Goal: Task Accomplishment & Management: Manage account settings

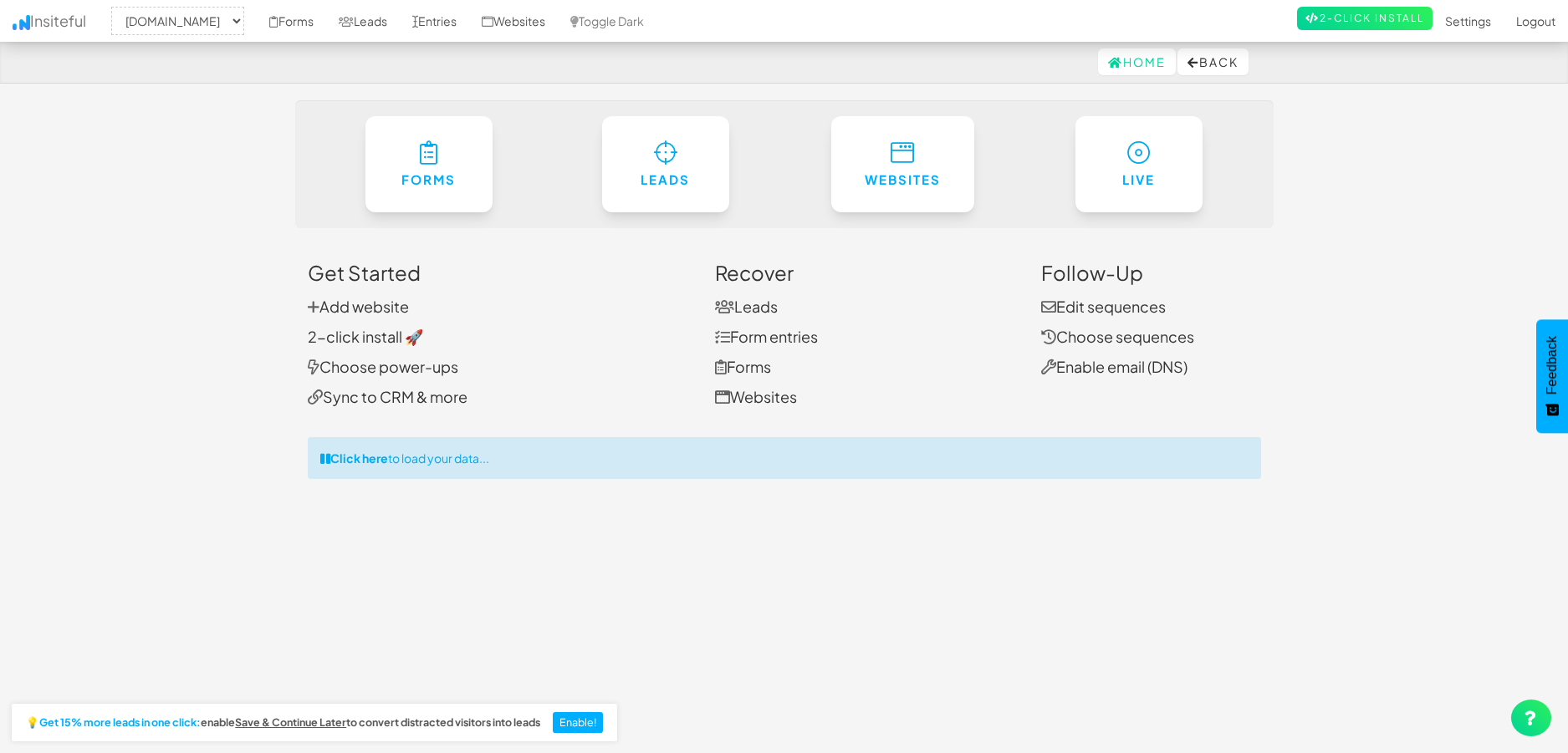
select select "2385"
click at [469, 25] on link "Entries" at bounding box center [435, 21] width 69 height 42
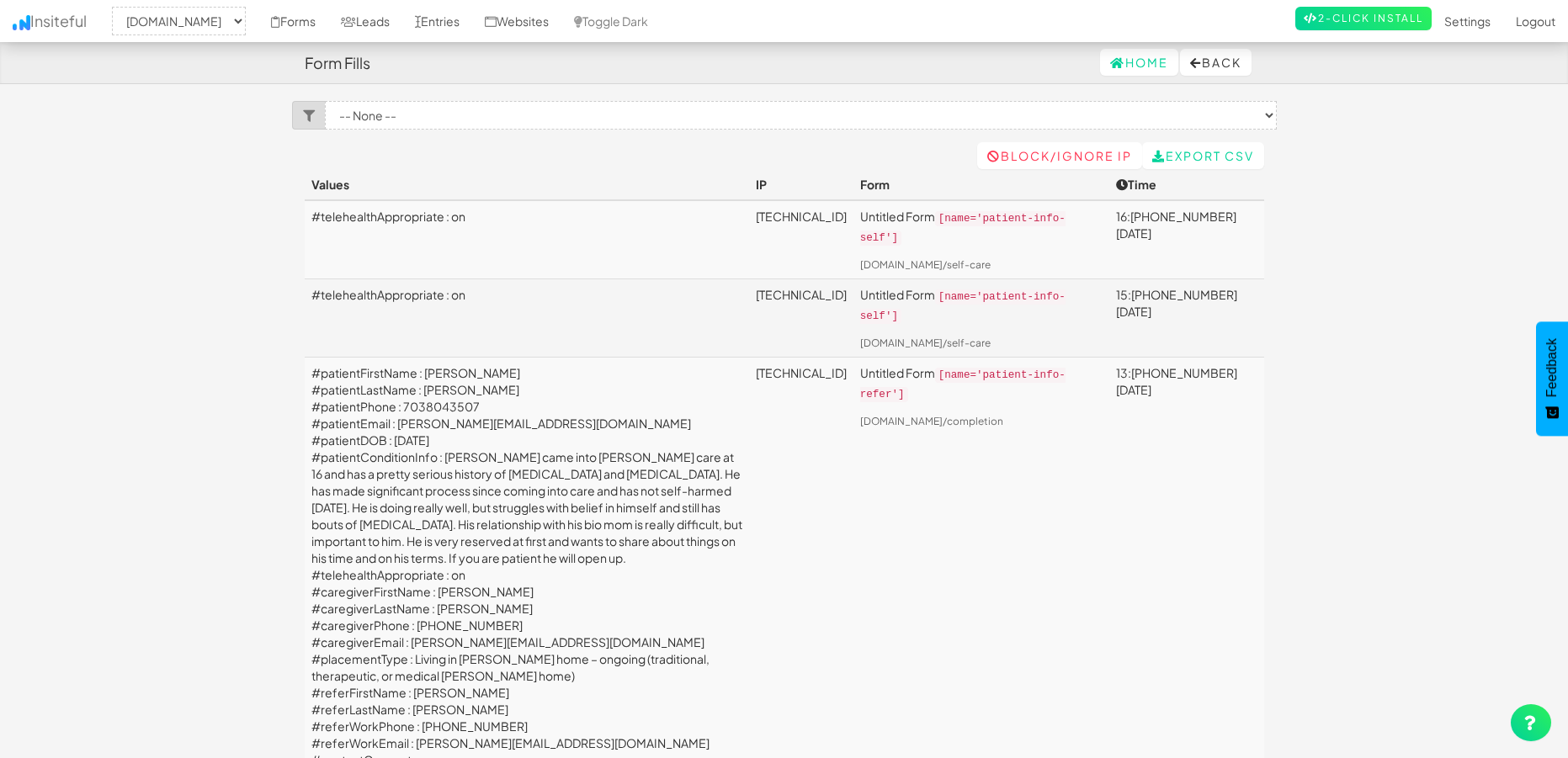
select select "2385"
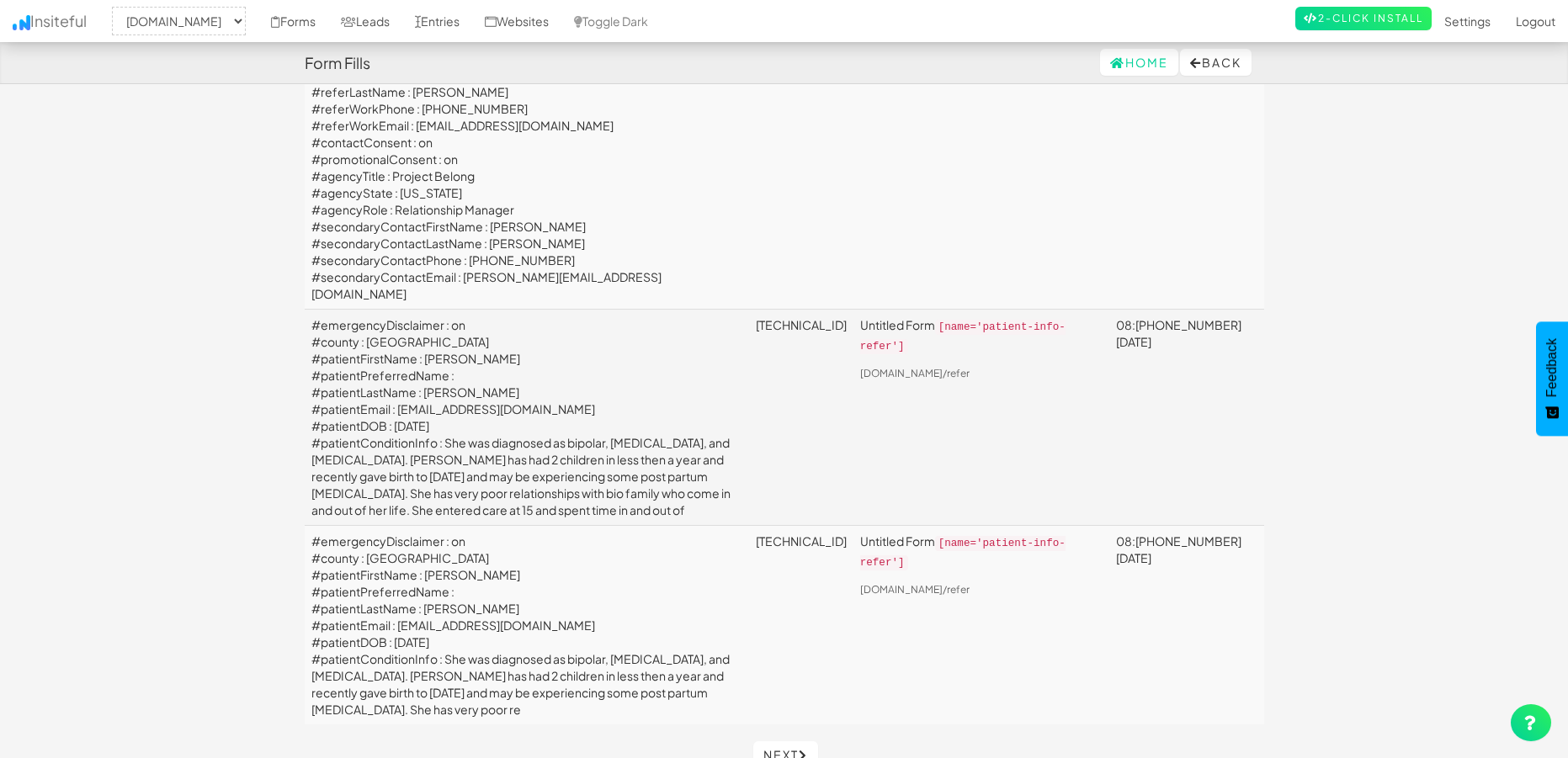
scroll to position [5658, 0]
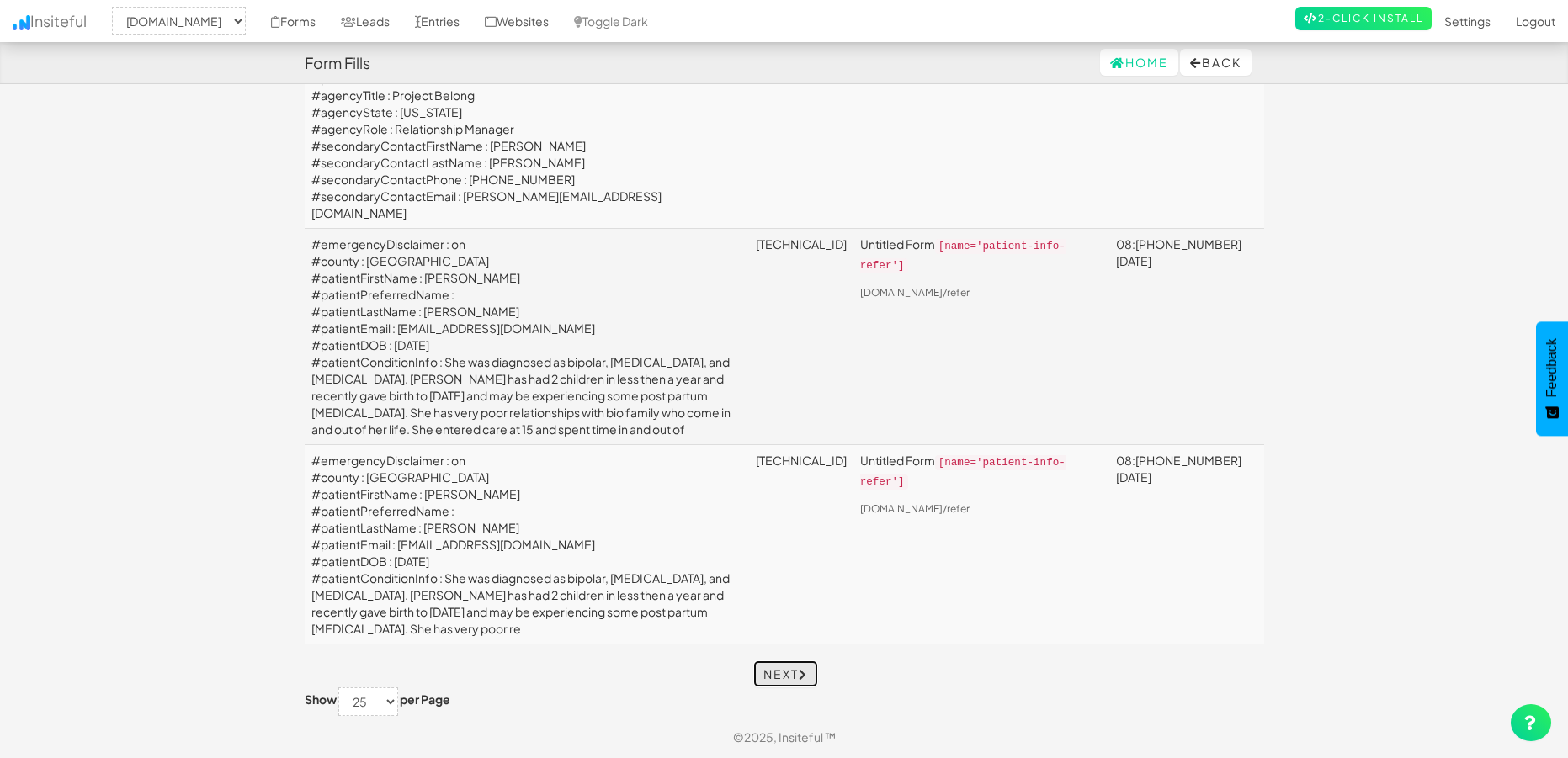
click at [767, 675] on link "Next" at bounding box center [785, 674] width 65 height 27
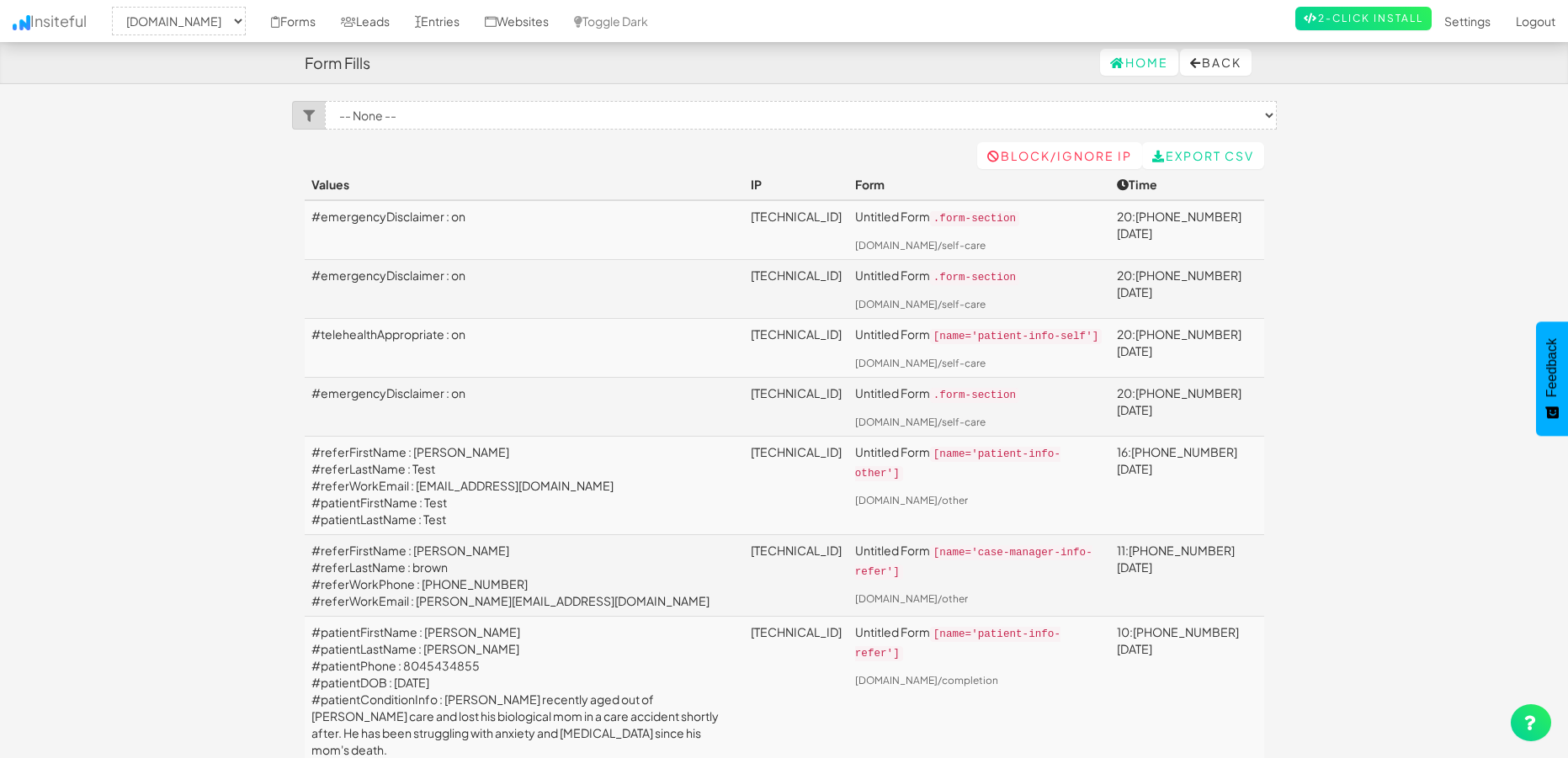
select select "2385"
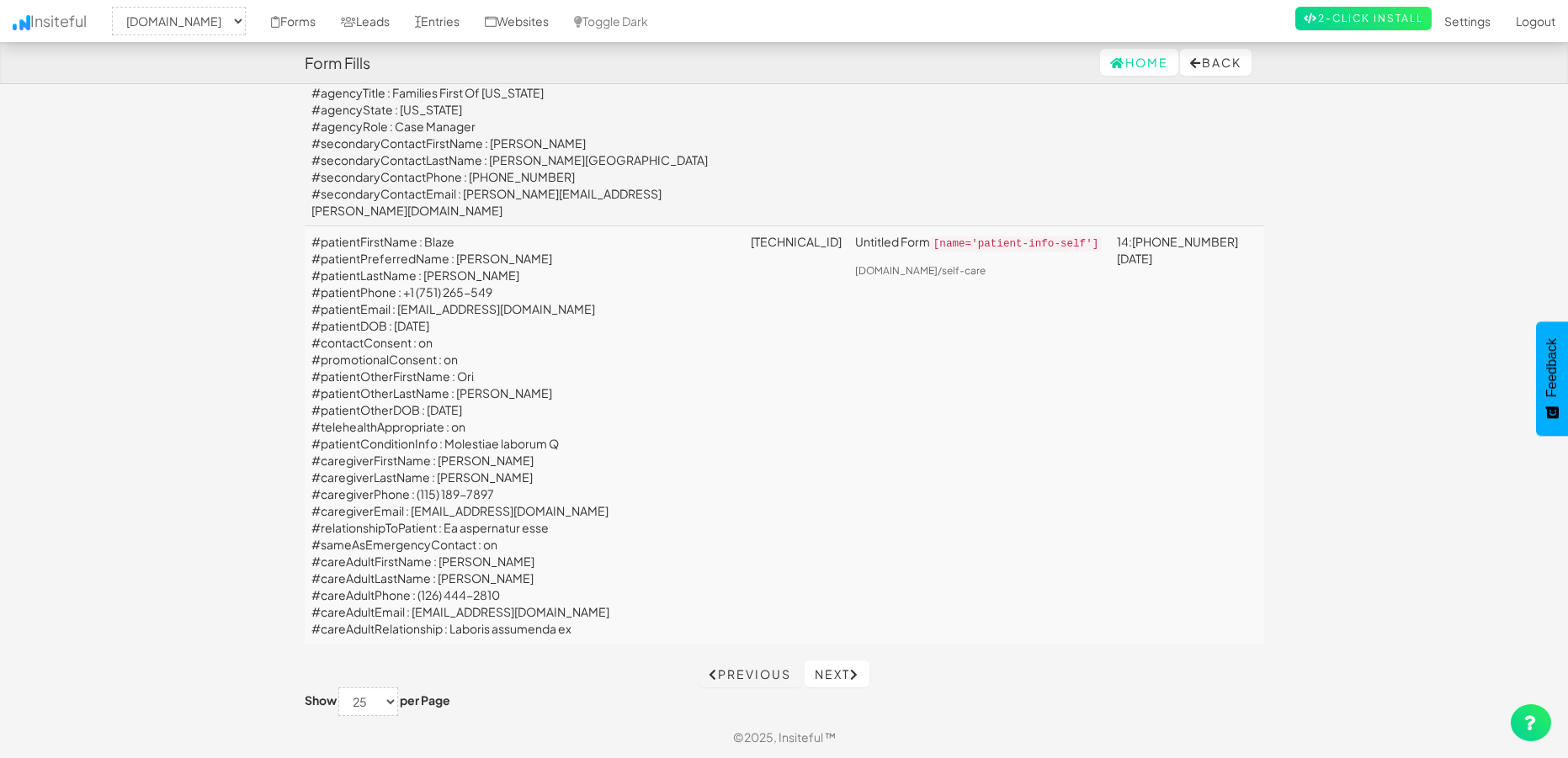
scroll to position [6910, 0]
click at [832, 666] on link "Next" at bounding box center [837, 674] width 65 height 27
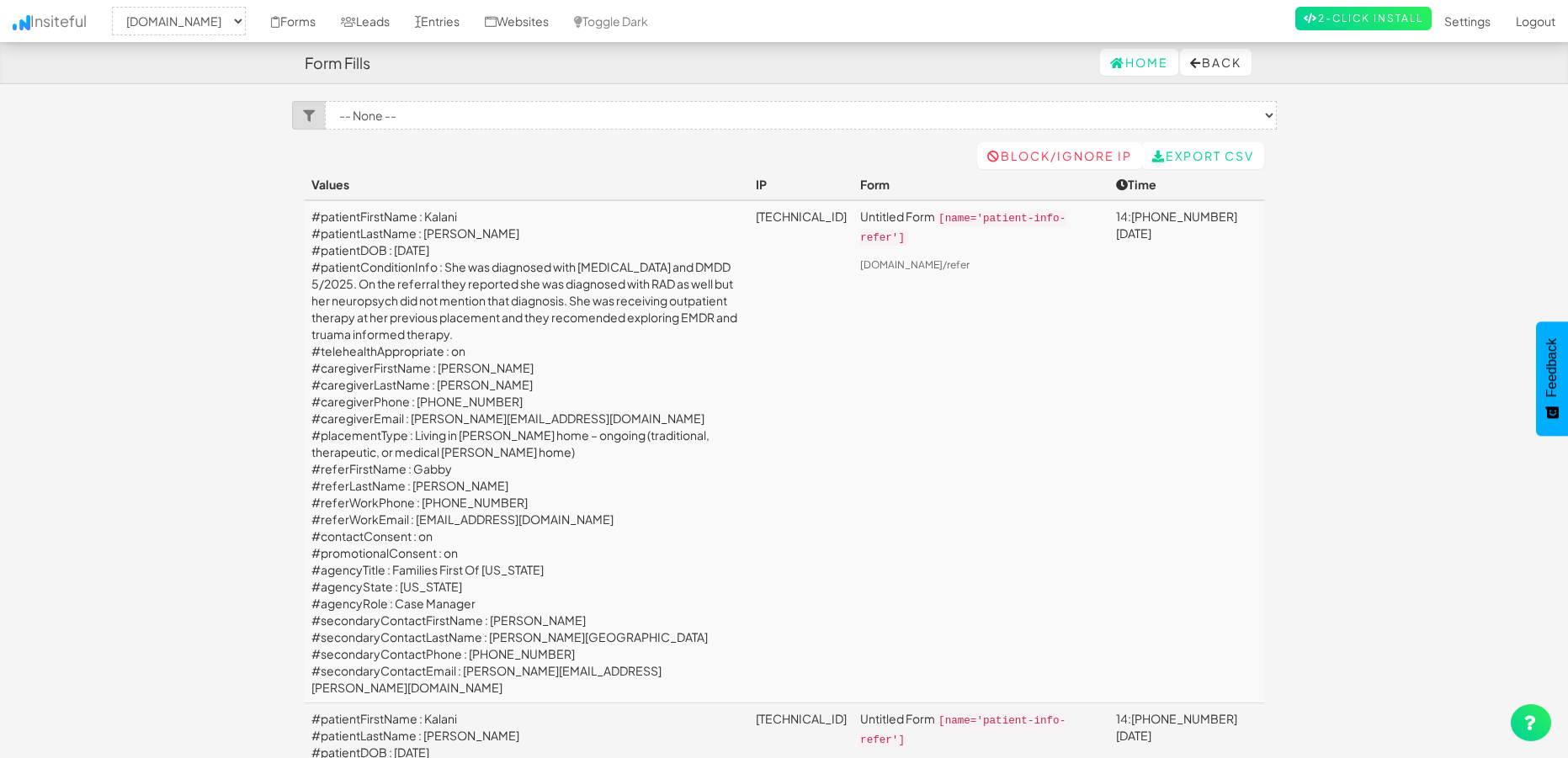
select select "2385"
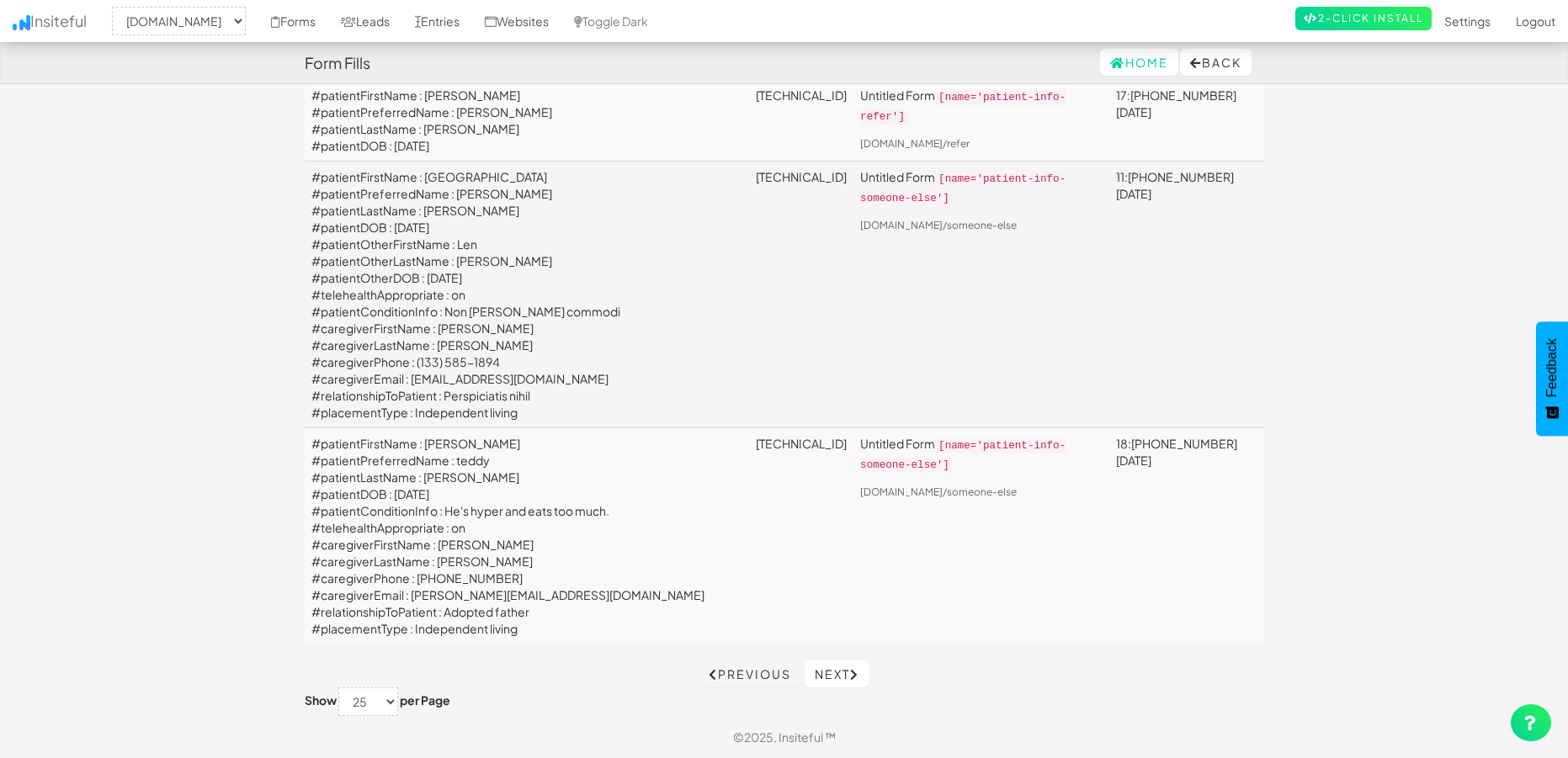
scroll to position [6220, 0]
click at [368, 706] on select "10 25 50 75 100" at bounding box center [368, 701] width 59 height 28
select select "100"
click at [339, 688] on select "10 25 50 75 100" at bounding box center [368, 701] width 59 height 28
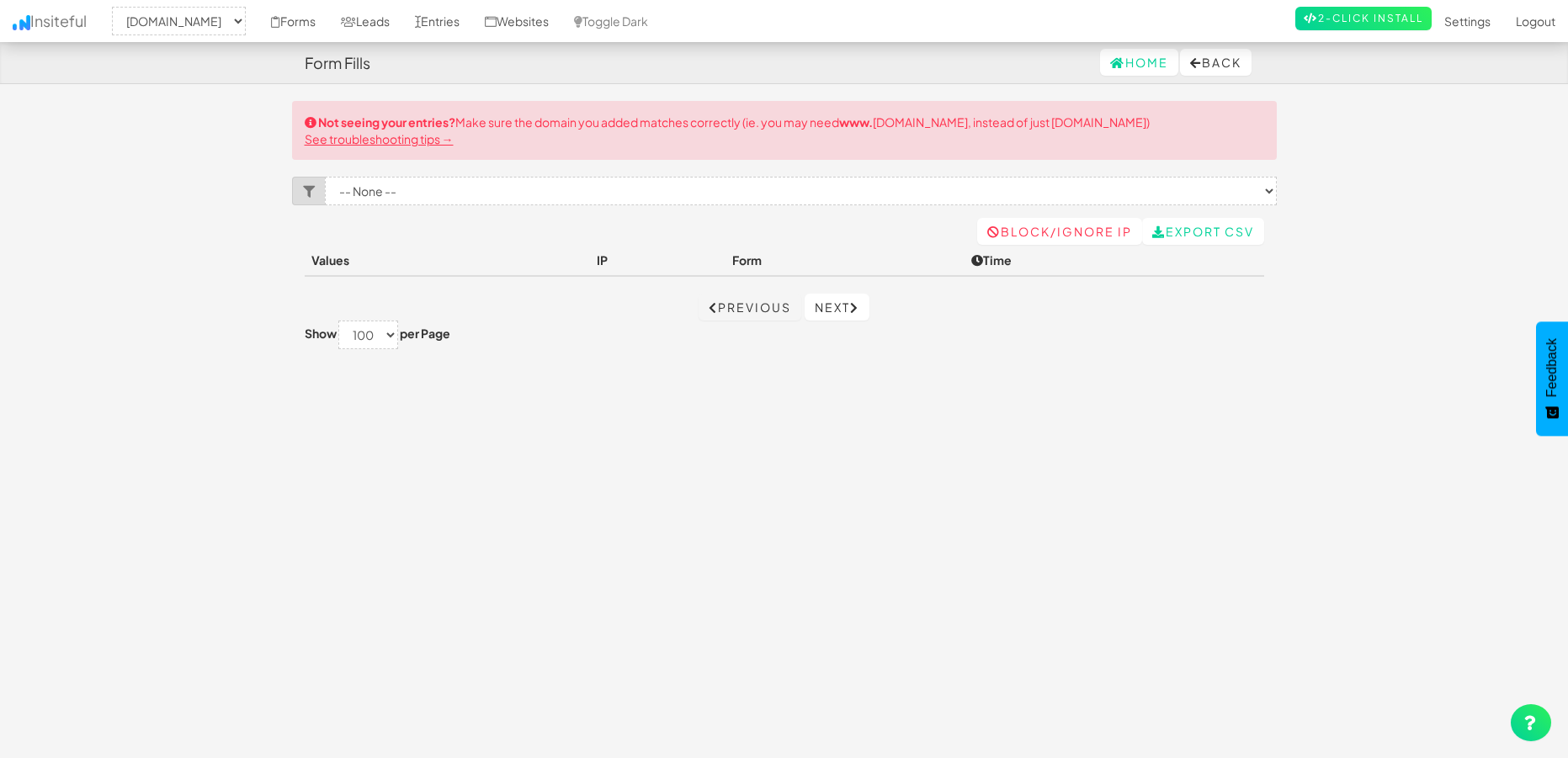
select select "2385"
select select "100"
select select "2385"
select select "100"
click at [1145, 62] on link "Home" at bounding box center [1140, 61] width 79 height 27
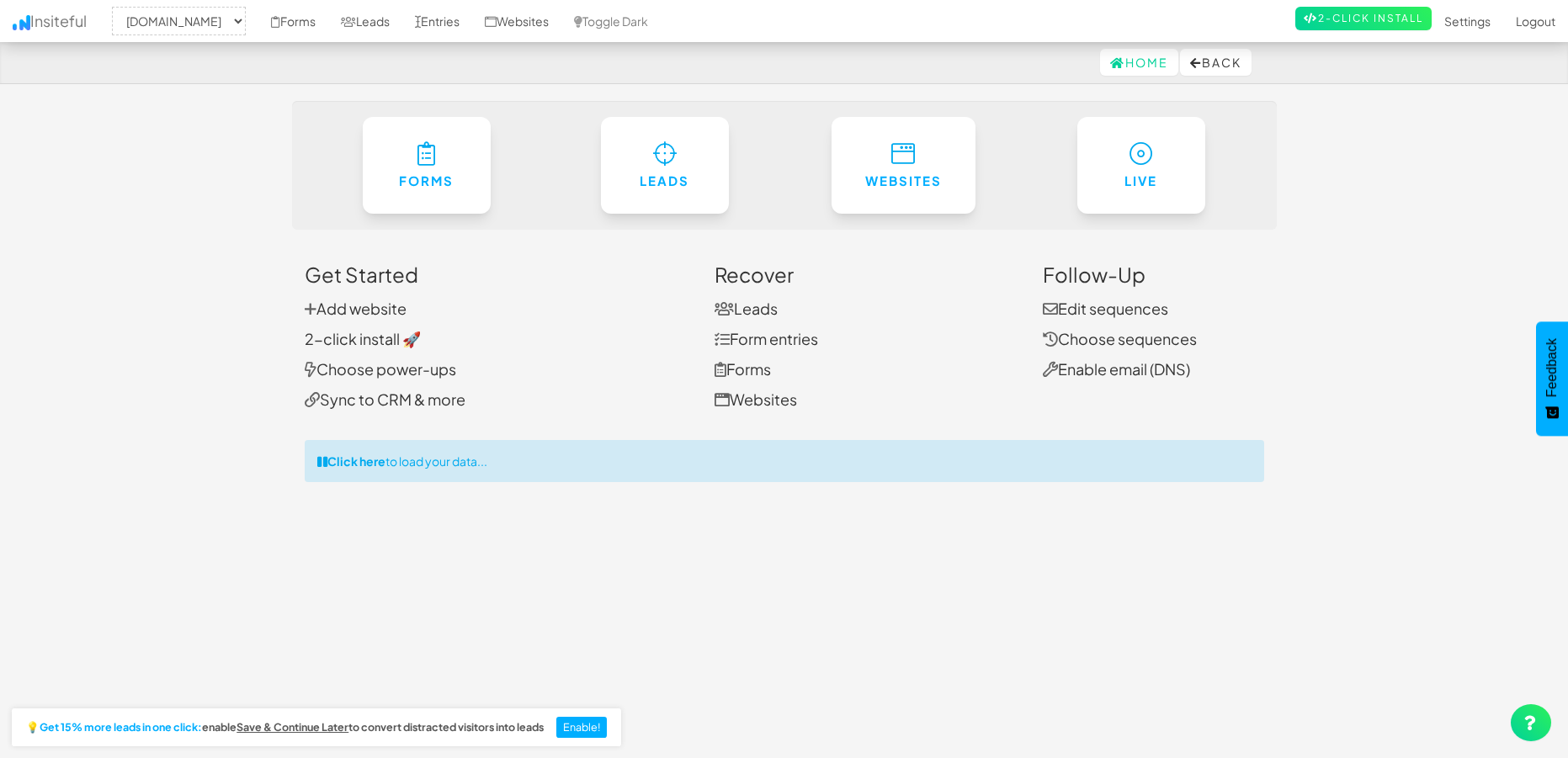
select select "2385"
click at [472, 17] on link "Entries" at bounding box center [438, 21] width 70 height 42
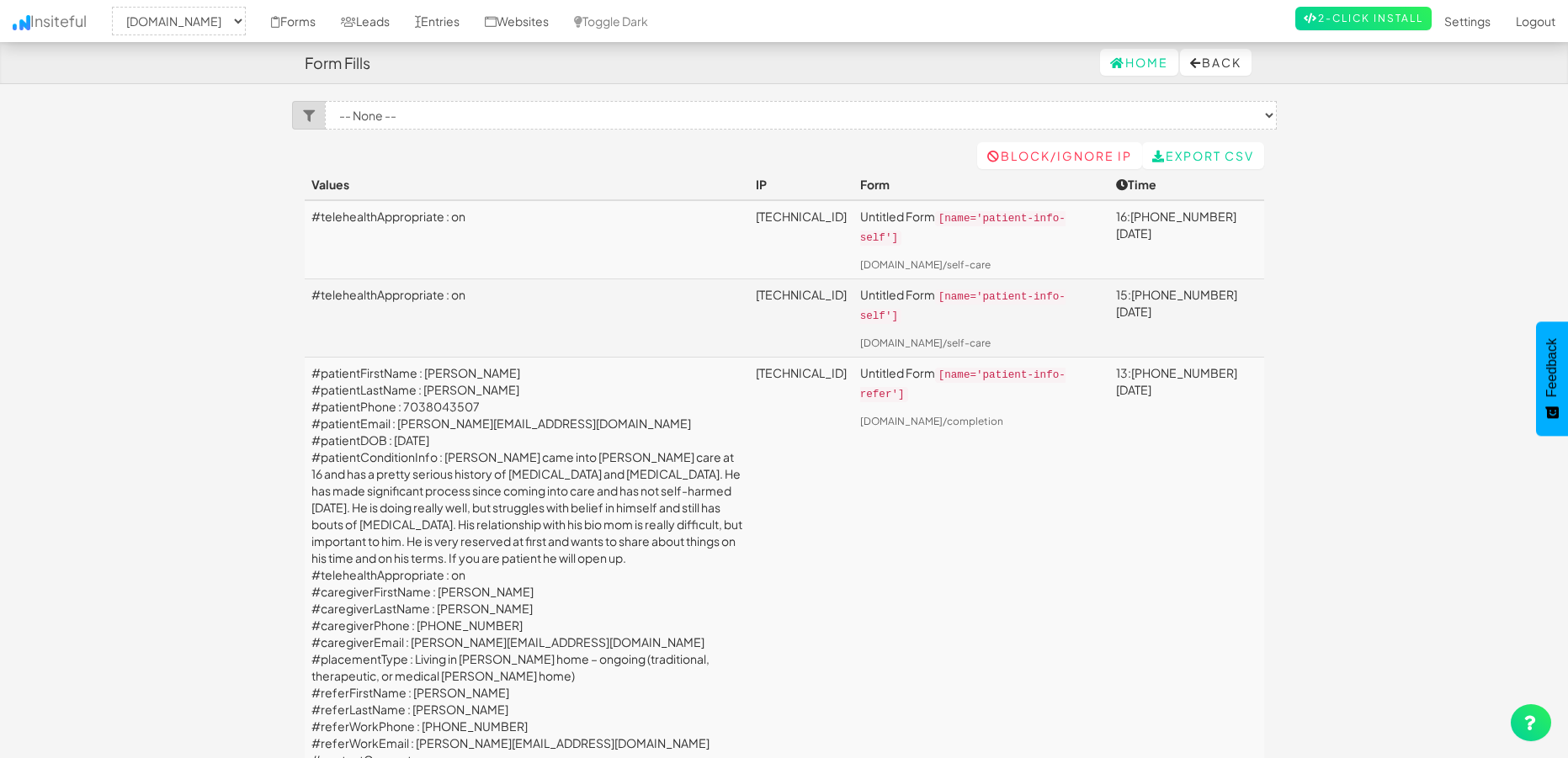
select select "2385"
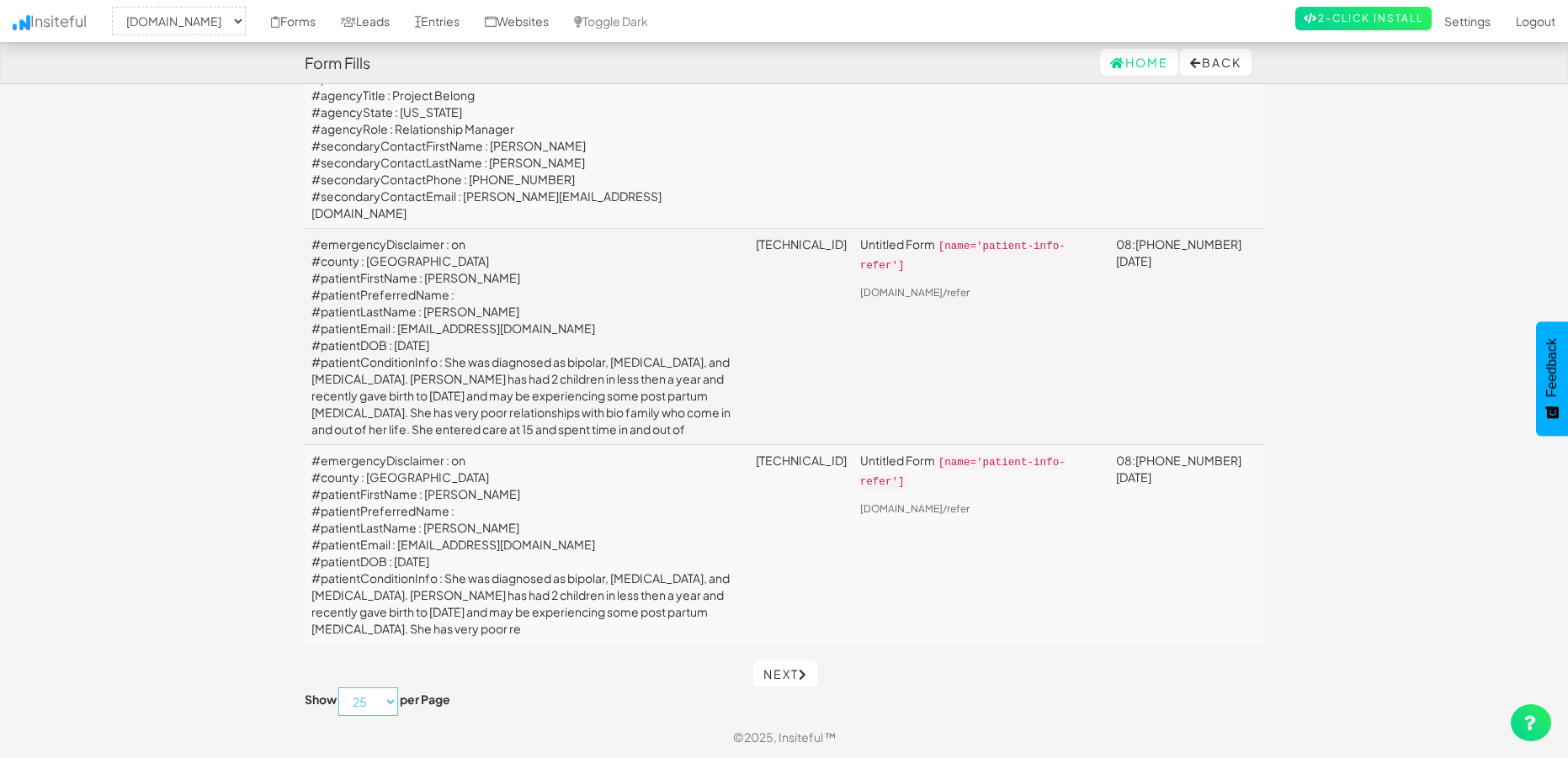
click at [351, 705] on select "10 25 50 75 100" at bounding box center [368, 701] width 59 height 28
select select "100"
click at [339, 688] on select "10 25 50 75 100" at bounding box center [368, 701] width 59 height 28
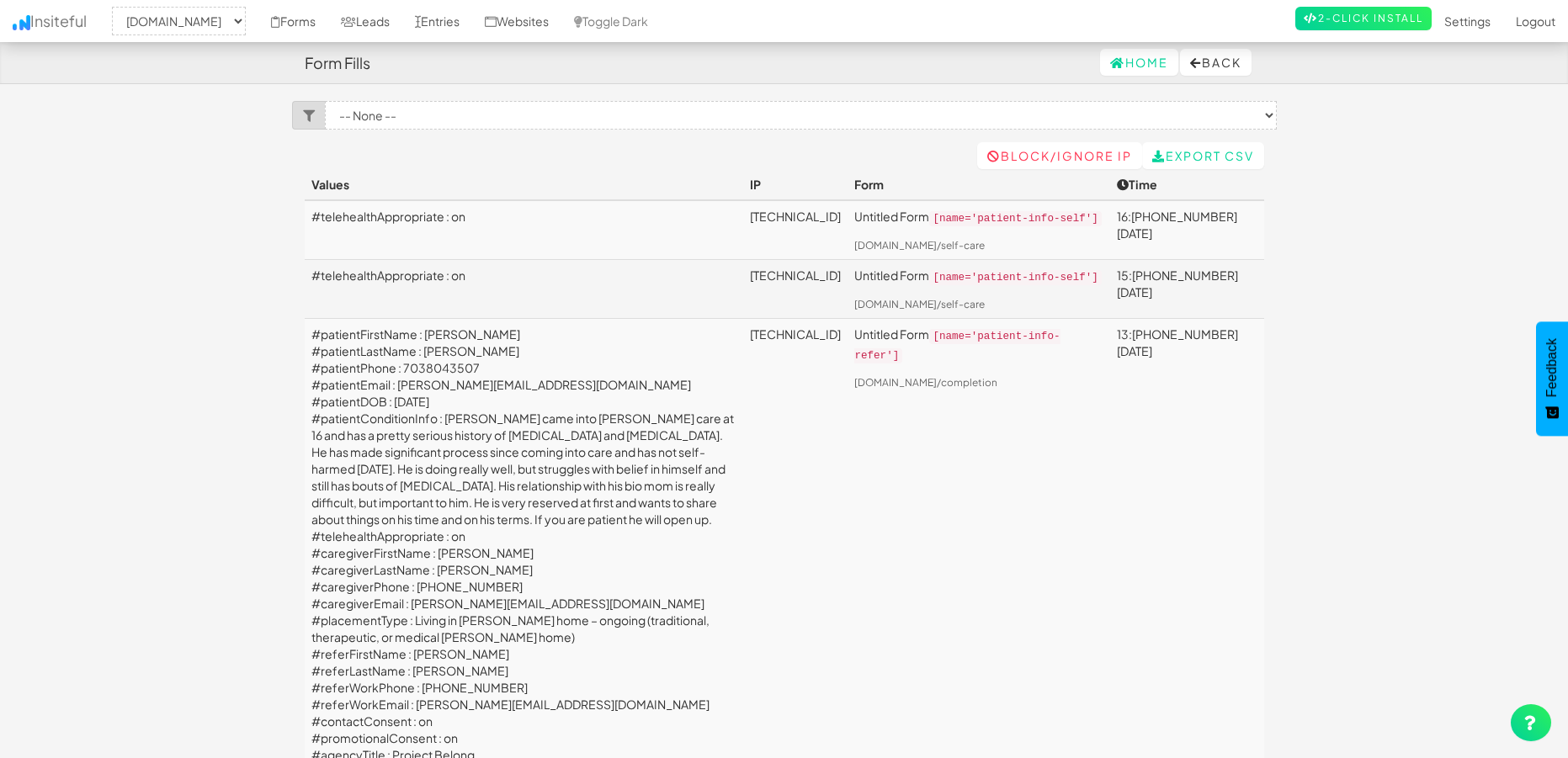
select select "2385"
select select "100"
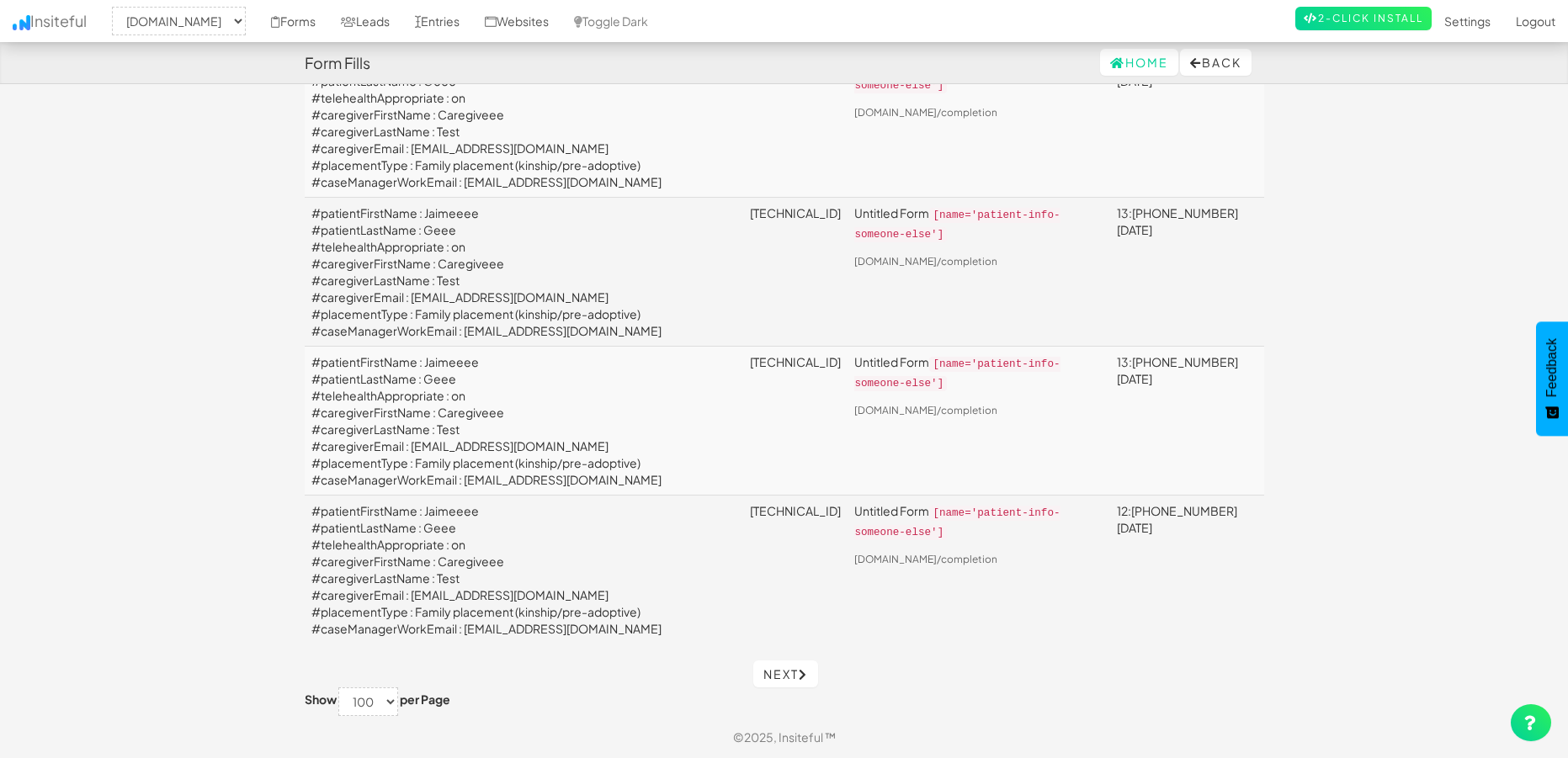
scroll to position [25555, 0]
click at [793, 677] on link "Next" at bounding box center [785, 674] width 65 height 27
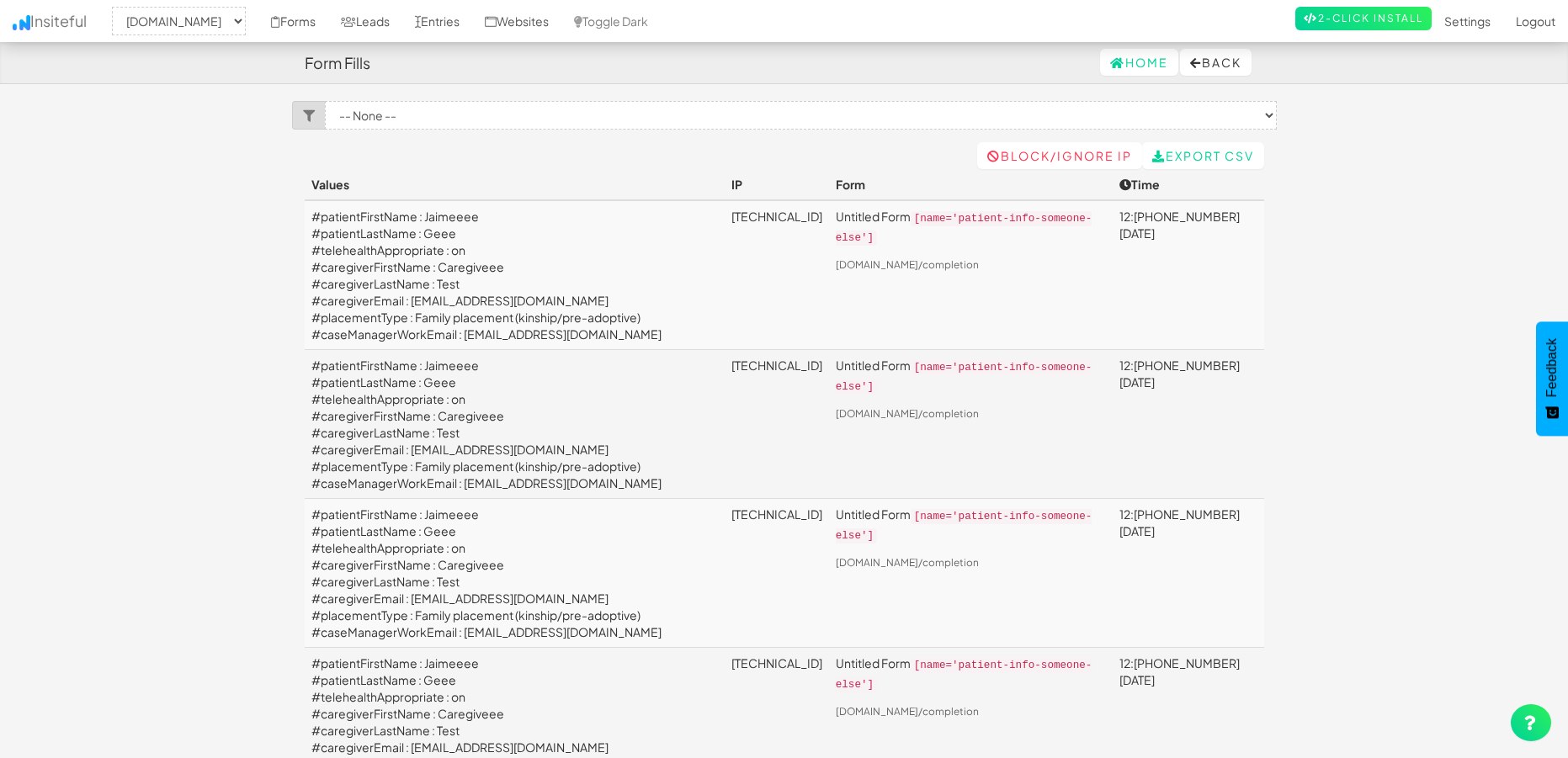
select select "2385"
select select "100"
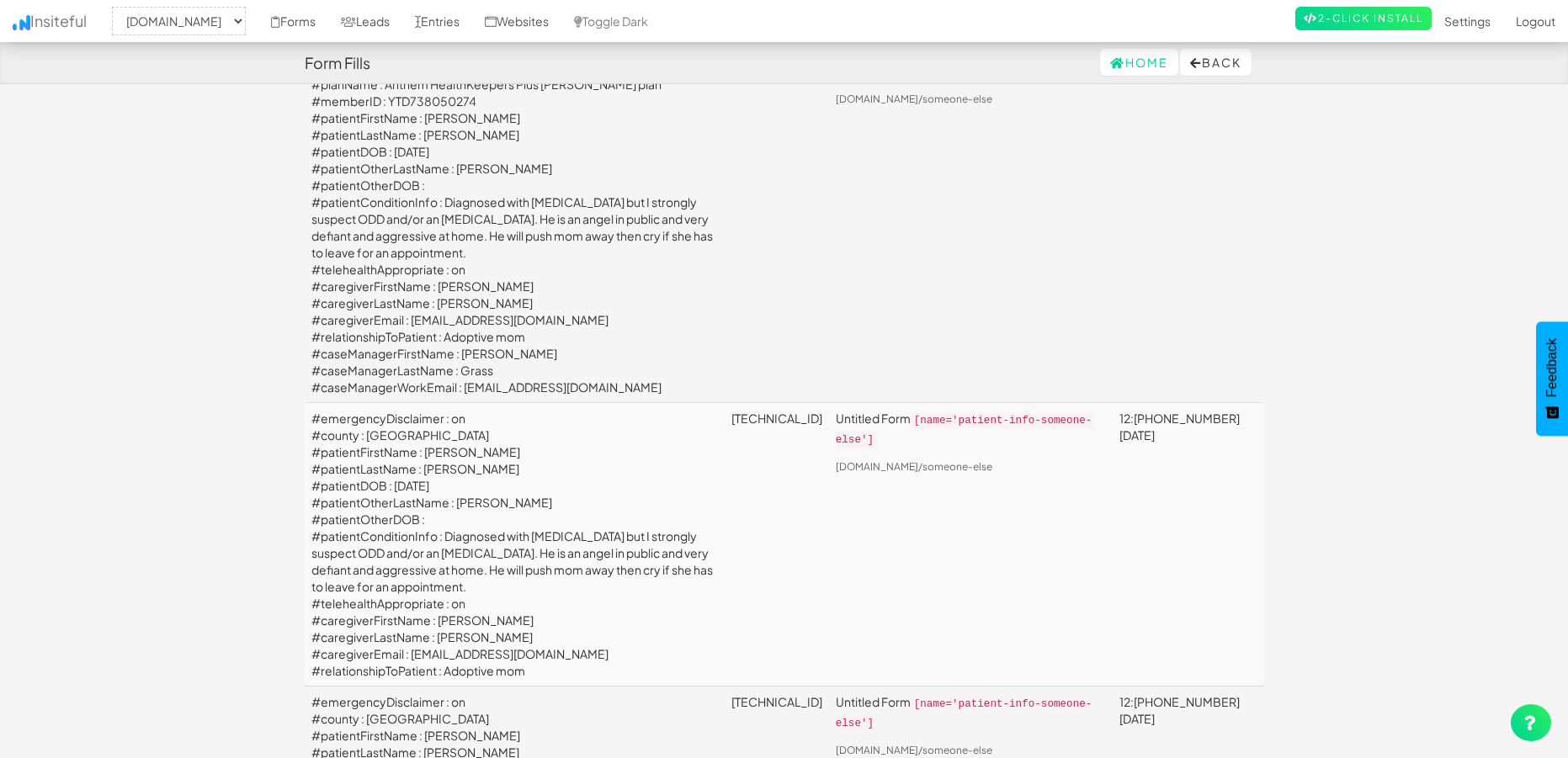
scroll to position [4783, 0]
drag, startPoint x: 507, startPoint y: 543, endPoint x: 411, endPoint y: 542, distance: 96.0
click at [411, 402] on td "#emergencyDisclaimer : on #county : Frederick County #planName : Anthem HealthK…" at bounding box center [514, 218] width 420 height 368
copy td "[EMAIL_ADDRESS][DOMAIN_NAME]"
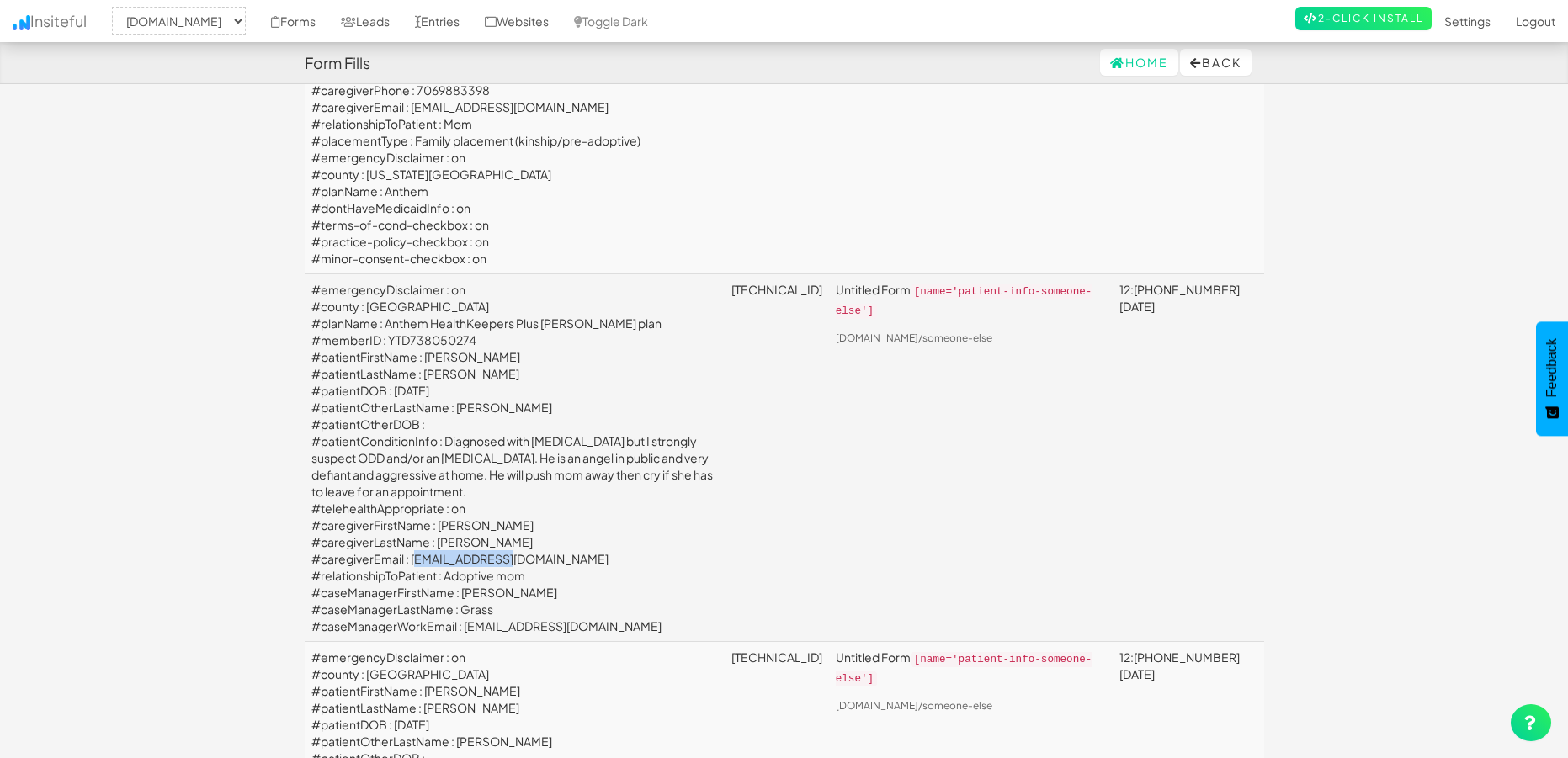
scroll to position [4546, 0]
